Goal: Task Accomplishment & Management: Use online tool/utility

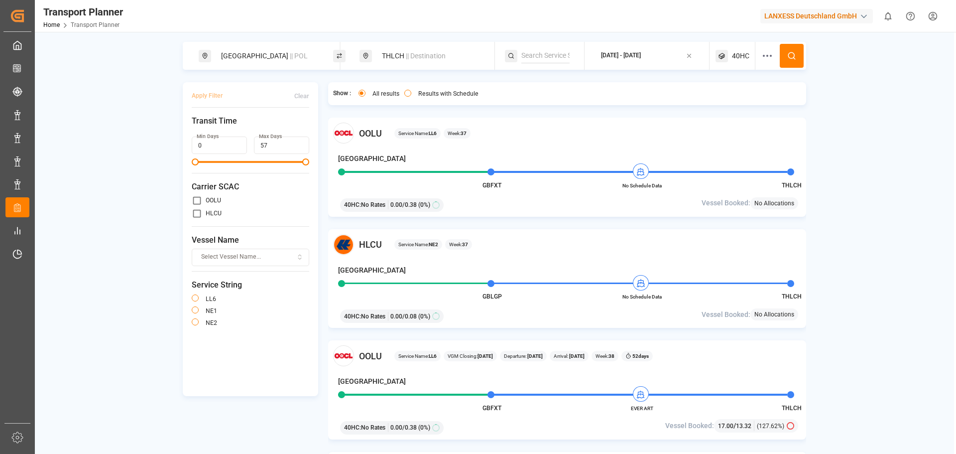
scroll to position [349, 0]
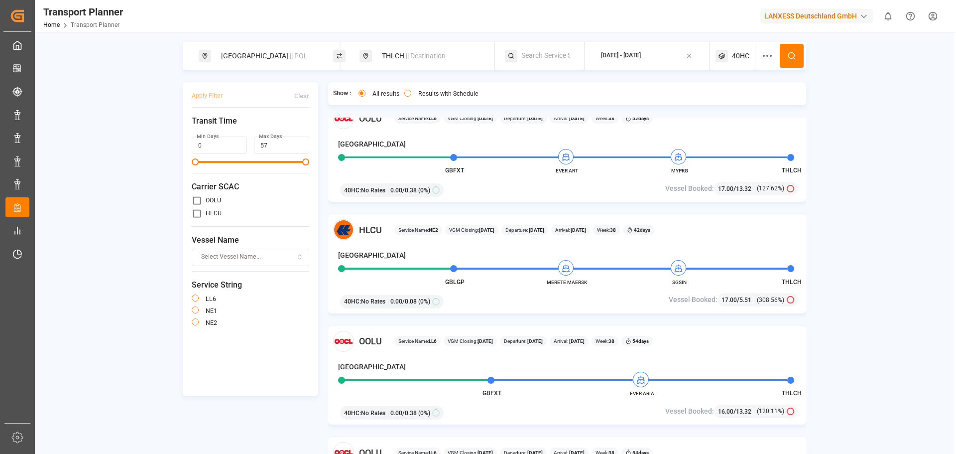
click at [290, 59] on span "|| POL" at bounding box center [299, 56] width 18 height 8
click at [315, 109] on icon at bounding box center [313, 110] width 3 height 3
drag, startPoint x: 268, startPoint y: 124, endPoint x: 211, endPoint y: 132, distance: 57.3
click at [268, 128] on input at bounding box center [260, 135] width 100 height 15
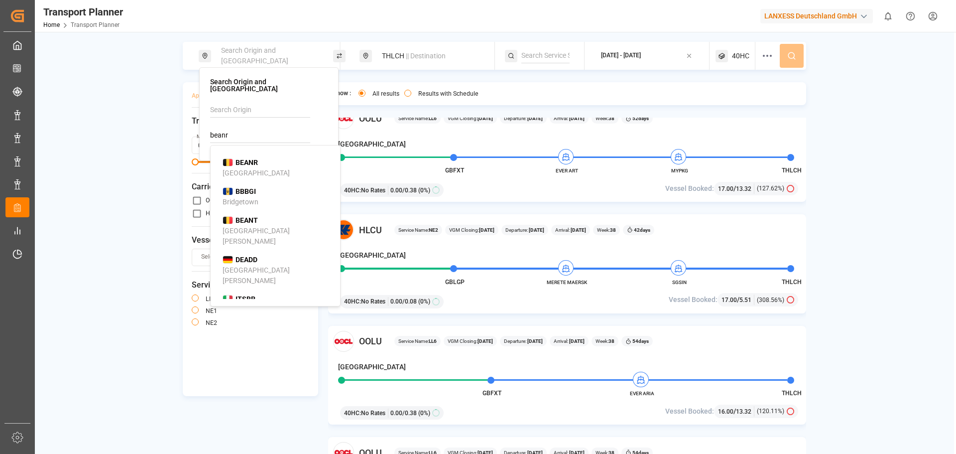
click at [248, 158] on b "BEANR" at bounding box center [247, 162] width 22 height 8
type input "BEANR"
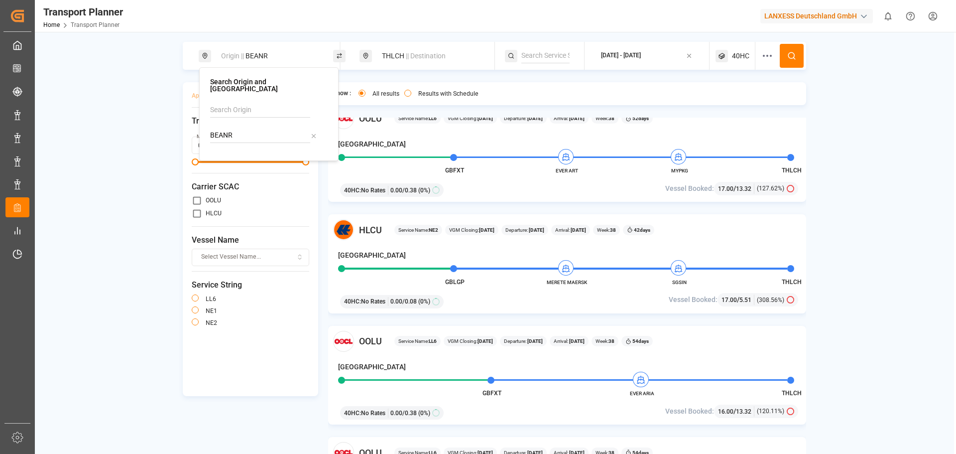
click at [452, 57] on div "THLCH || Destination" at bounding box center [430, 56] width 108 height 18
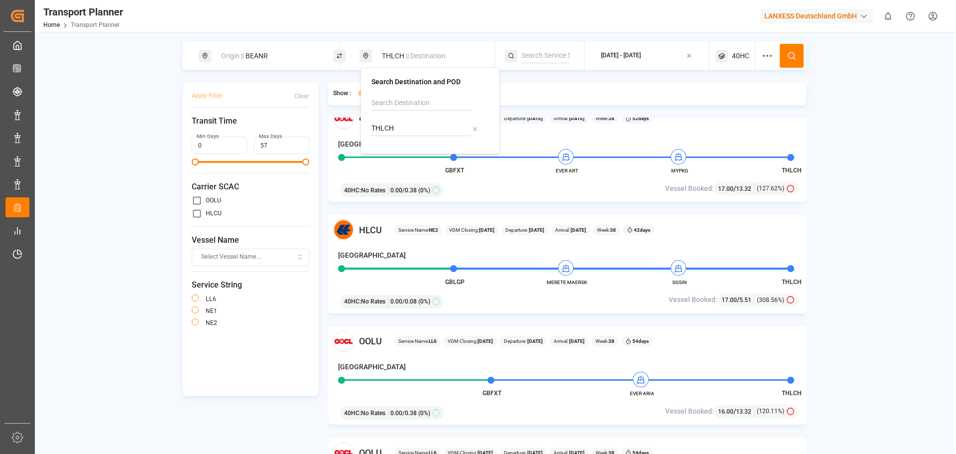
click at [473, 129] on icon at bounding box center [475, 129] width 7 height 7
click at [434, 129] on input at bounding box center [422, 128] width 100 height 15
drag, startPoint x: 429, startPoint y: 175, endPoint x: 424, endPoint y: 172, distance: 5.7
click at [428, 174] on div "[PERSON_NAME] ([PERSON_NAME])" at bounding box center [432, 171] width 97 height 21
type input "INNSA"
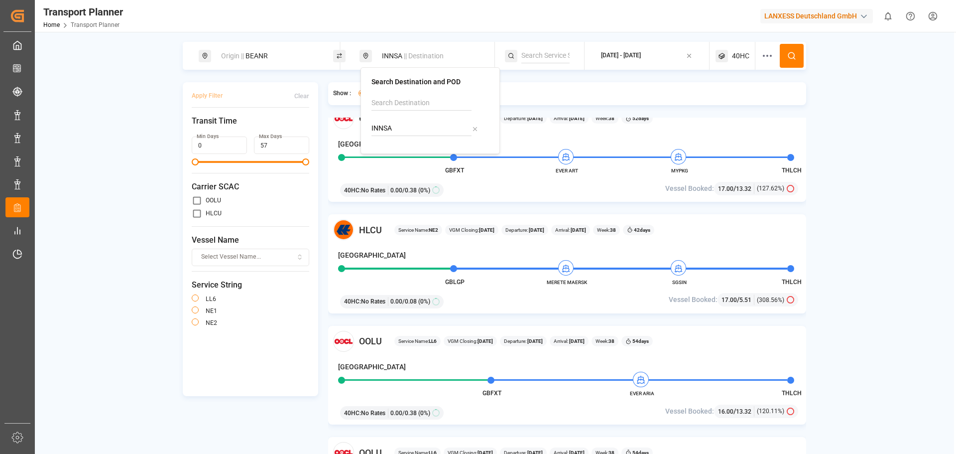
click at [663, 62] on button "[DATE] - [DATE]" at bounding box center [647, 55] width 113 height 19
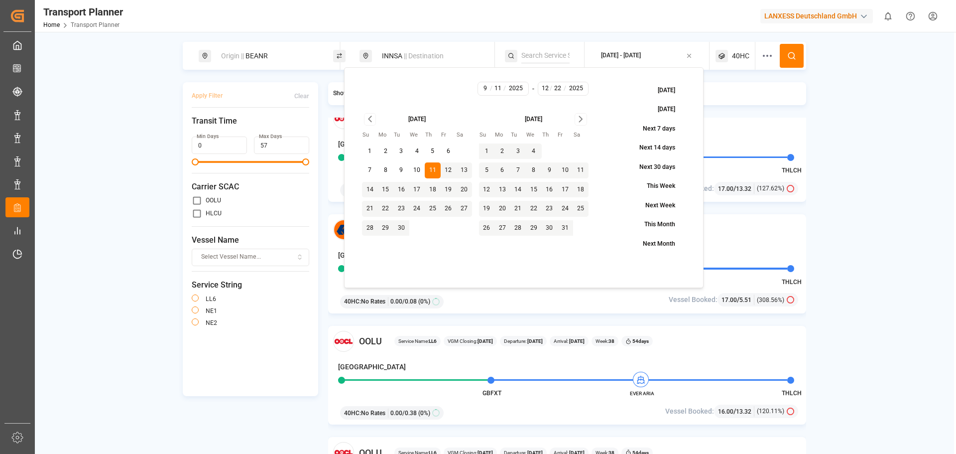
click at [740, 54] on span "40HC" at bounding box center [740, 56] width 17 height 10
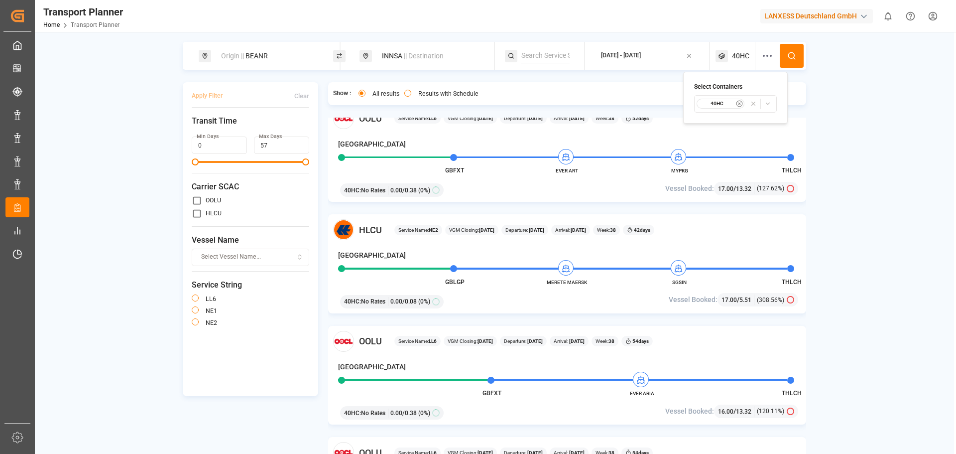
click at [729, 110] on button "40HC" at bounding box center [735, 103] width 83 height 17
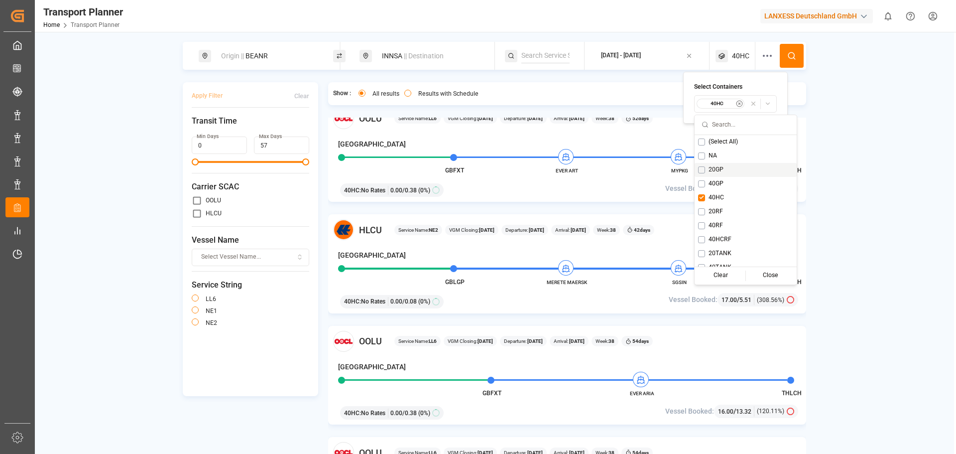
click at [703, 169] on button "Suggestions" at bounding box center [701, 169] width 7 height 7
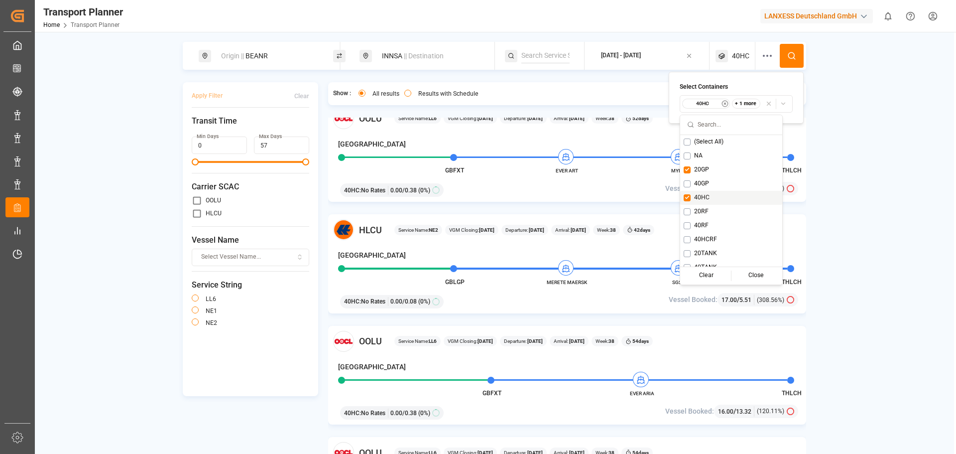
click at [685, 197] on button "Suggestions" at bounding box center [687, 197] width 7 height 7
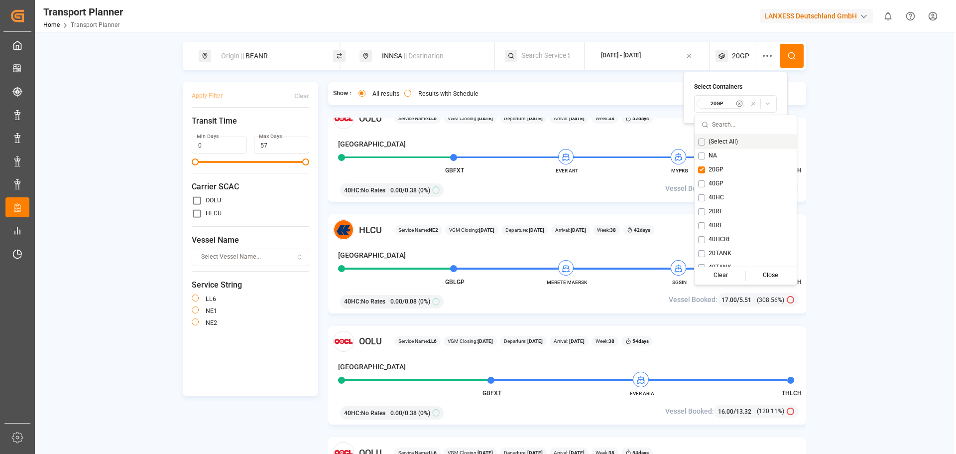
click at [780, 57] on div at bounding box center [771, 56] width 18 height 28
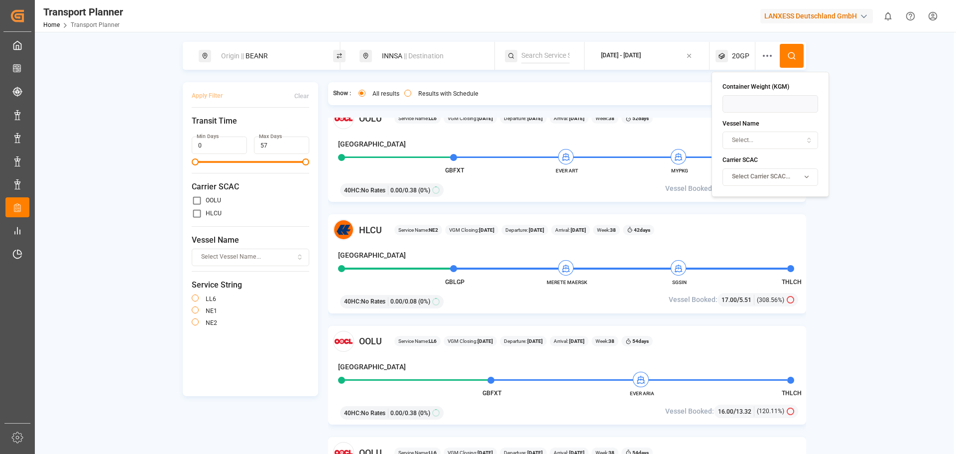
click at [789, 51] on icon at bounding box center [792, 55] width 9 height 9
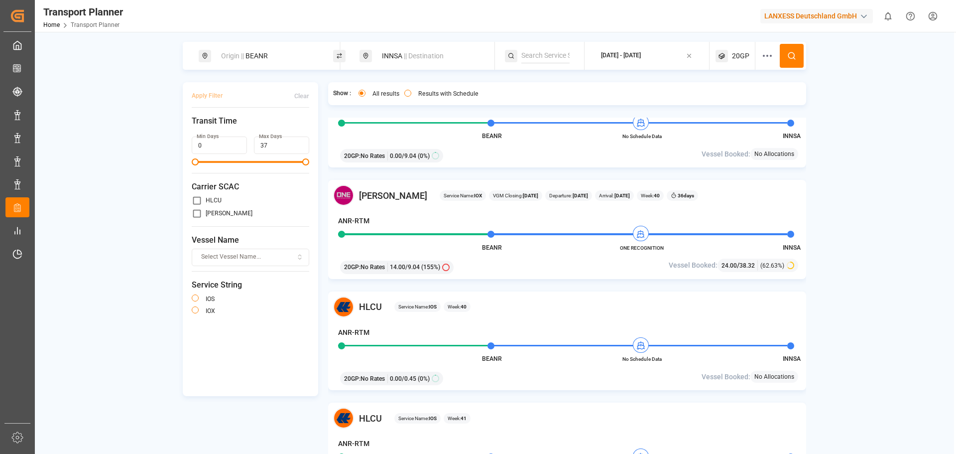
scroll to position [598, 0]
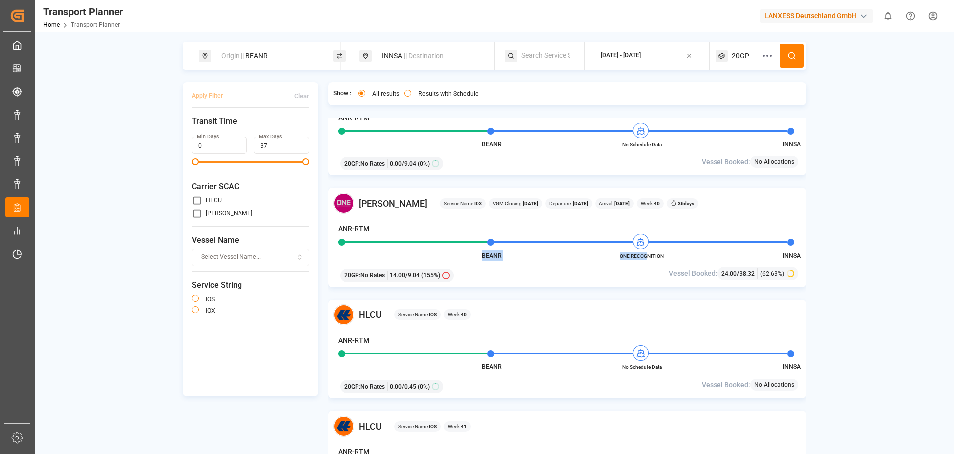
drag, startPoint x: 633, startPoint y: 253, endPoint x: 646, endPoint y: 257, distance: 13.4
click at [647, 257] on div "[PERSON_NAME] Service Name: IOX VGM Closing: [DATE] Departure: [DATE] Arrival: …" at bounding box center [567, 237] width 479 height 99
click at [643, 257] on span "ONE RECOGNITION" at bounding box center [642, 255] width 55 height 7
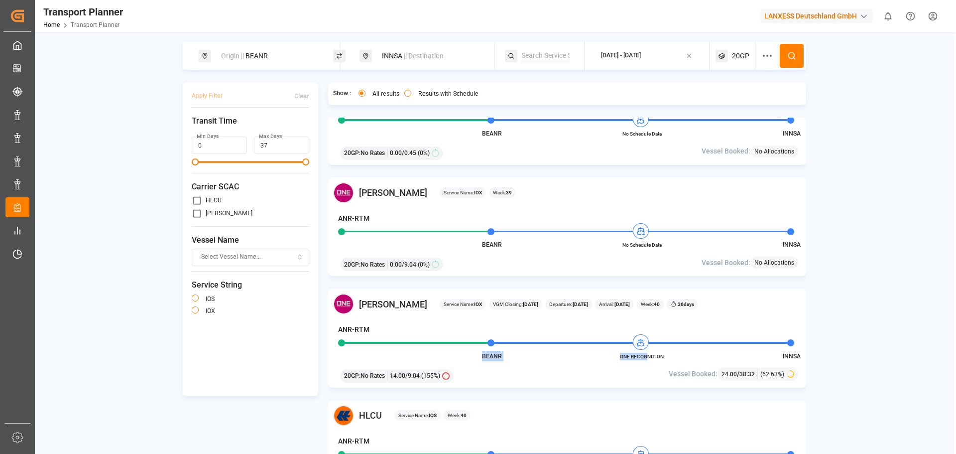
scroll to position [498, 0]
click at [664, 354] on span "ONE RECOGNITION" at bounding box center [642, 355] width 55 height 7
drag, startPoint x: 668, startPoint y: 356, endPoint x: 642, endPoint y: 351, distance: 26.4
click at [619, 357] on span "ONE RECOGNITION" at bounding box center [642, 355] width 55 height 7
copy span "ONE RECOGNITION"
